Goal: Transaction & Acquisition: Download file/media

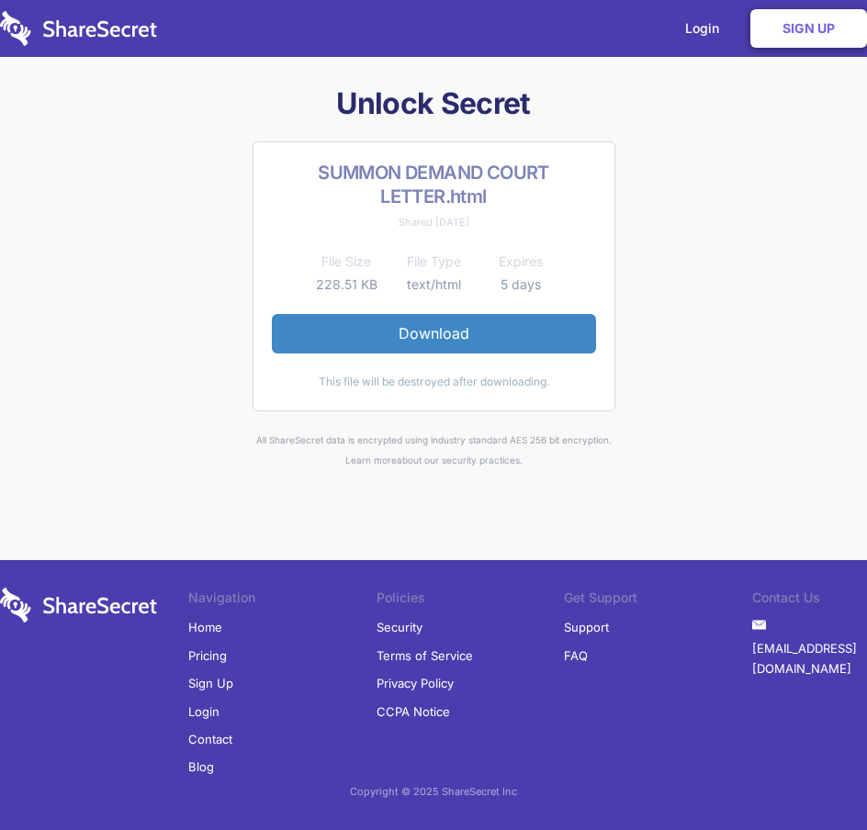
click at [409, 331] on link "Download" at bounding box center [434, 333] width 324 height 39
click at [442, 326] on link "Download" at bounding box center [434, 333] width 324 height 39
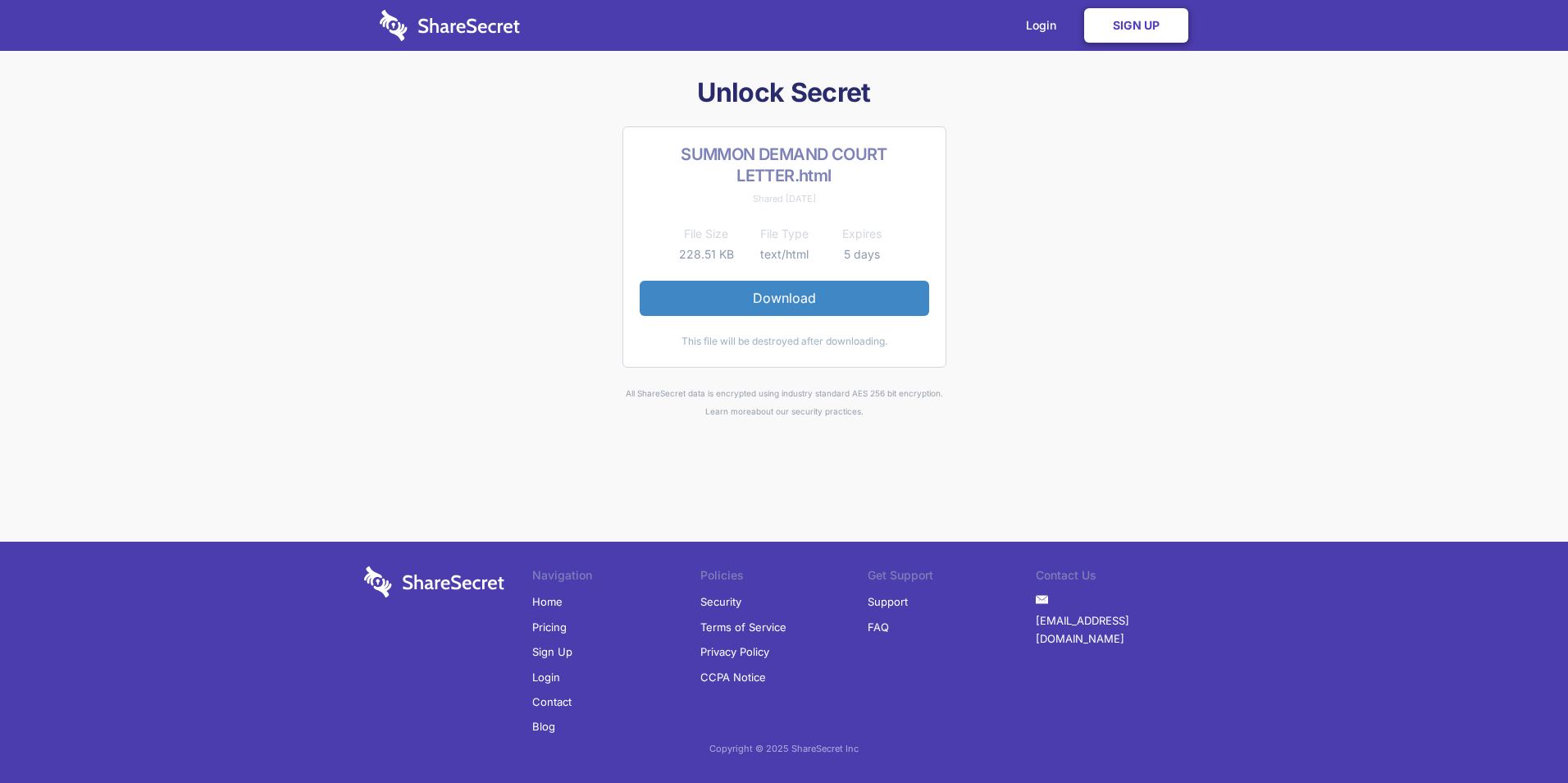
click at [774, 38] on link "Sign Up" at bounding box center [1136, 25] width 105 height 35
click at [774, 602] on li "Created with Sketch. [EMAIL_ADDRESS][DOMAIN_NAME]" at bounding box center [1119, 619] width 168 height 62
drag, startPoint x: 1172, startPoint y: 602, endPoint x: 1058, endPoint y: 602, distance: 114.0
click at [774, 602] on li "Created with Sketch. [EMAIL_ADDRESS][DOMAIN_NAME]" at bounding box center [1119, 619] width 168 height 62
drag, startPoint x: 1058, startPoint y: 602, endPoint x: 1067, endPoint y: 601, distance: 9.1
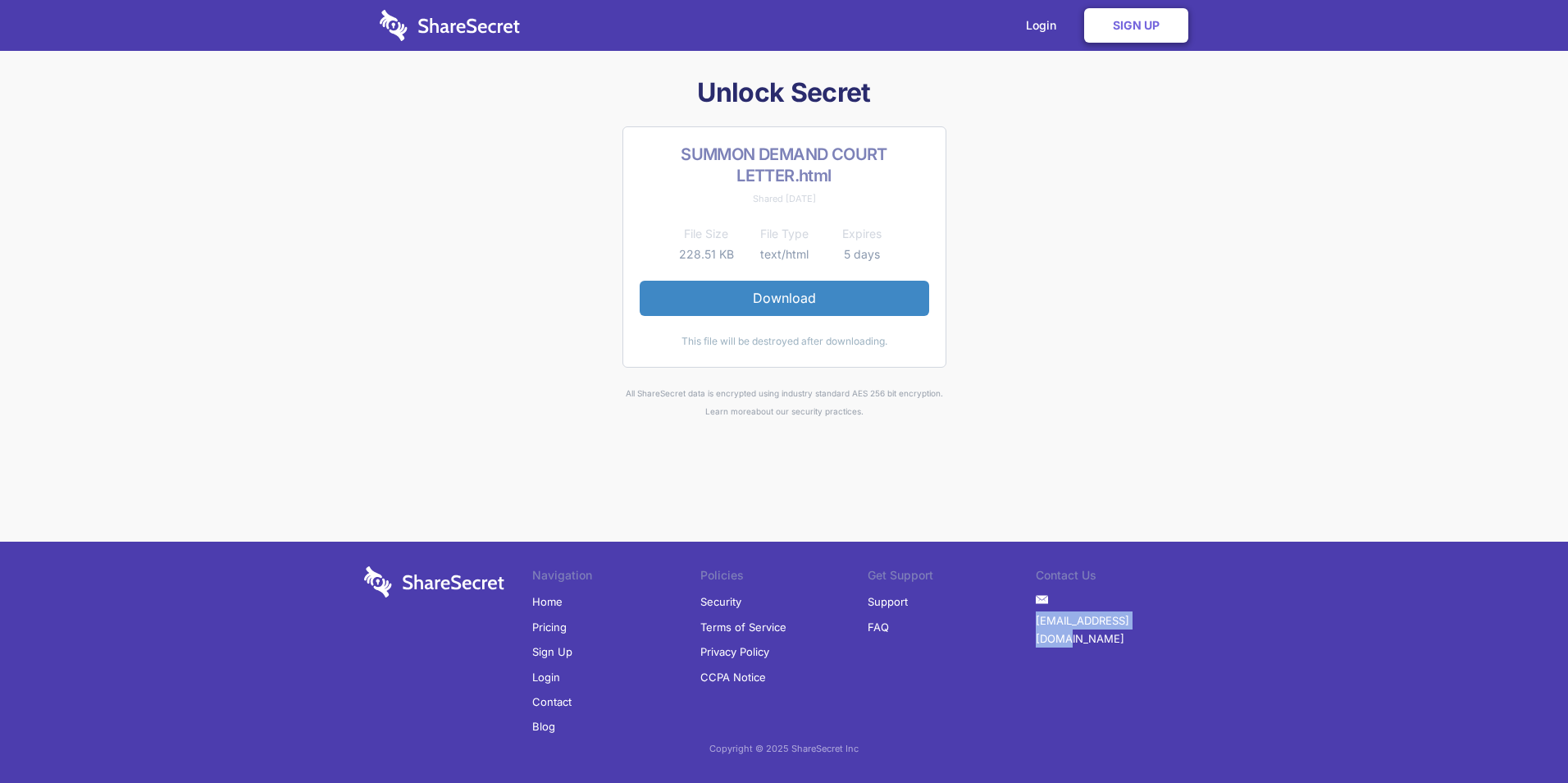
copy li "[EMAIL_ADDRESS][DOMAIN_NAME]"
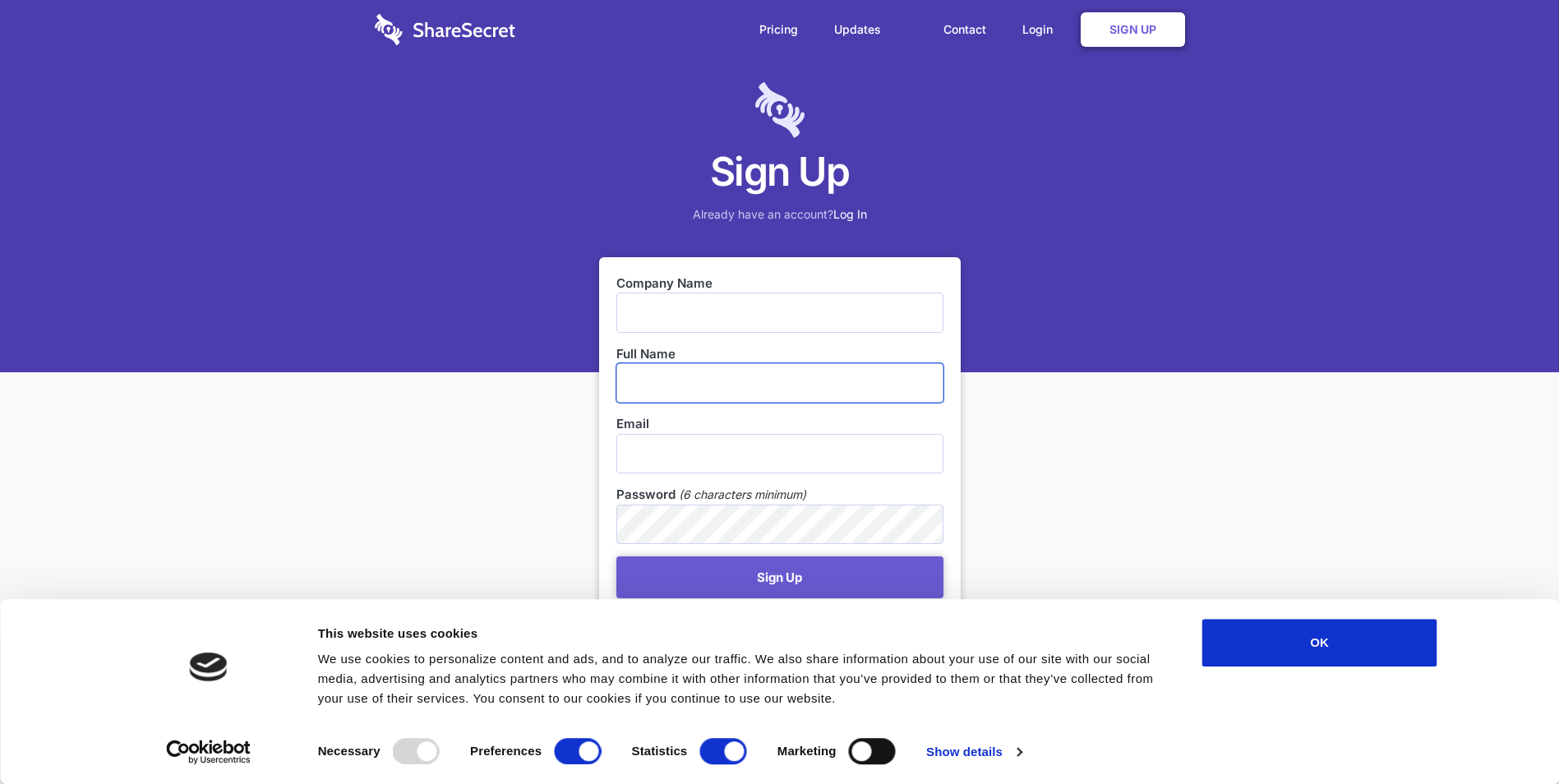
click at [715, 389] on input "text" at bounding box center [779, 383] width 327 height 39
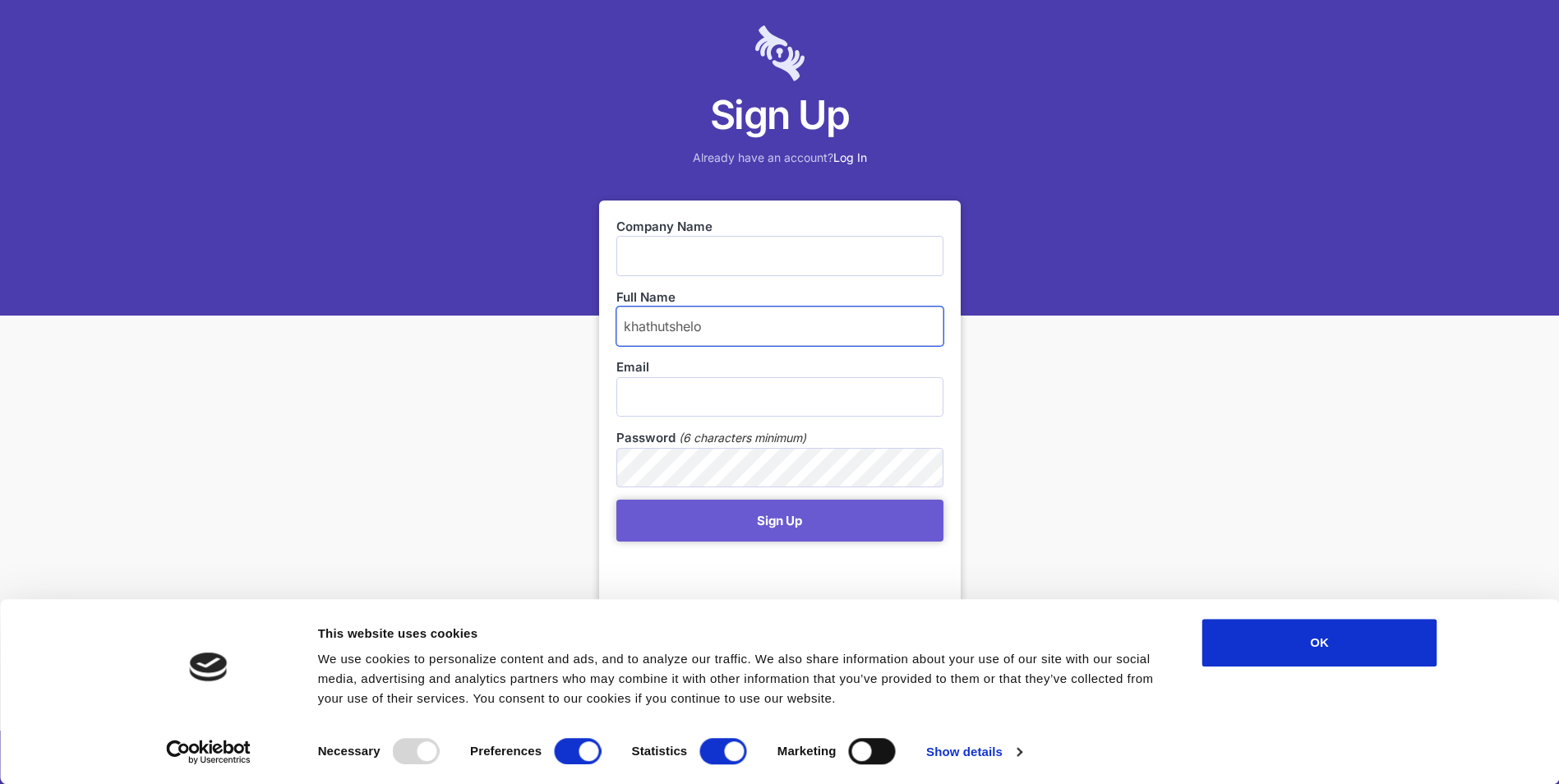
type input "khathutshelo"
